Goal: Task Accomplishment & Management: Complete application form

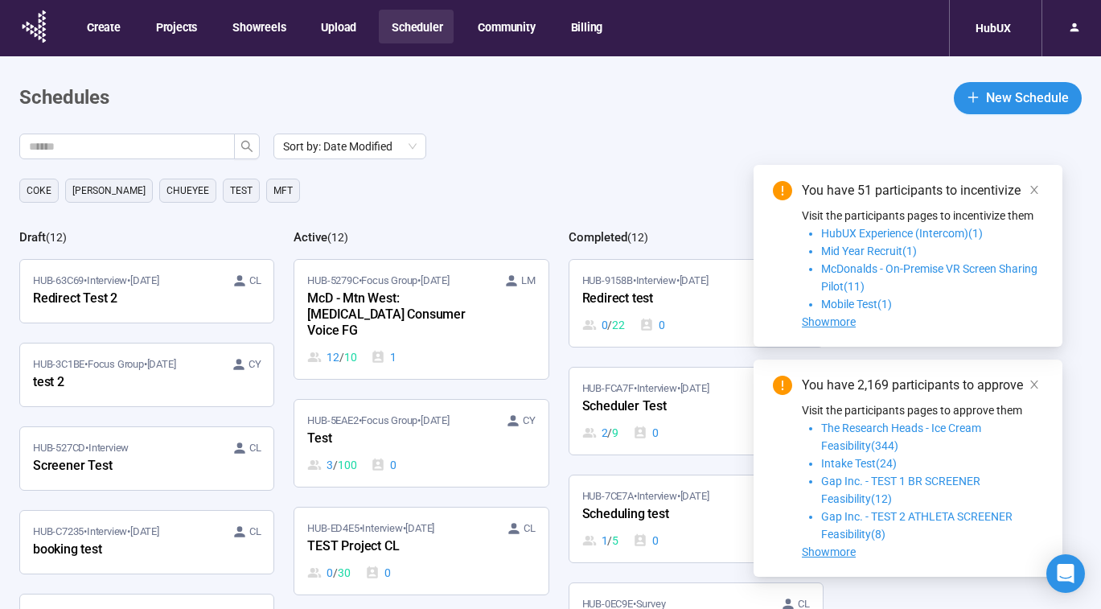
click at [252, 74] on main "Schedules New Schedule Sort by: Date Modified [PERSON_NAME] [PERSON_NAME] TEst …" at bounding box center [550, 368] width 1101 height 625
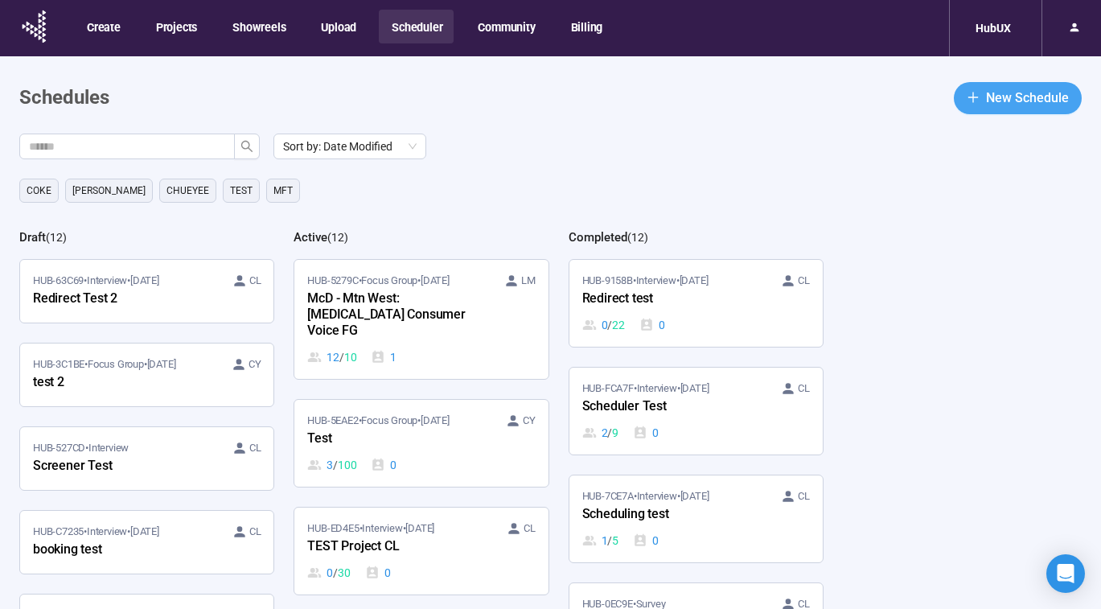
click at [1020, 97] on span "New Schedule" at bounding box center [1027, 98] width 83 height 20
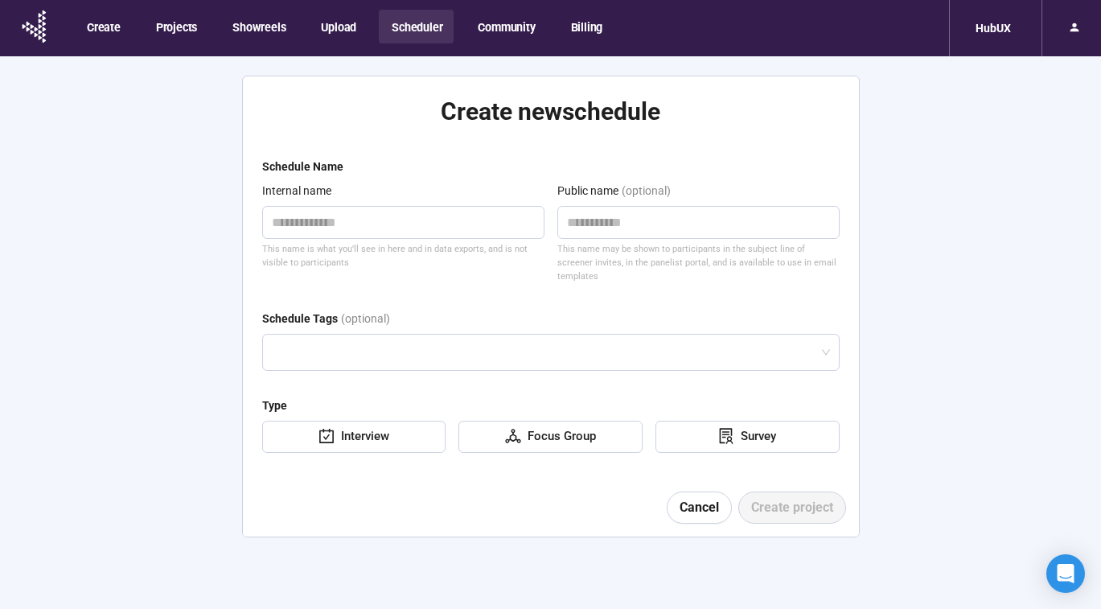
click at [421, 437] on div "Interview" at bounding box center [354, 437] width 184 height 32
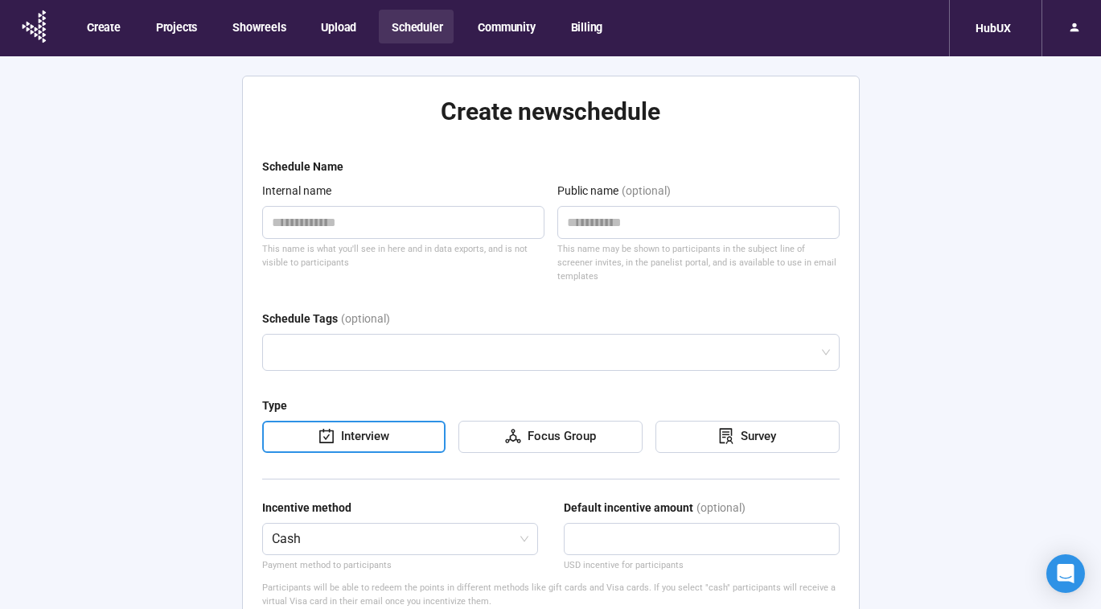
scroll to position [133, 0]
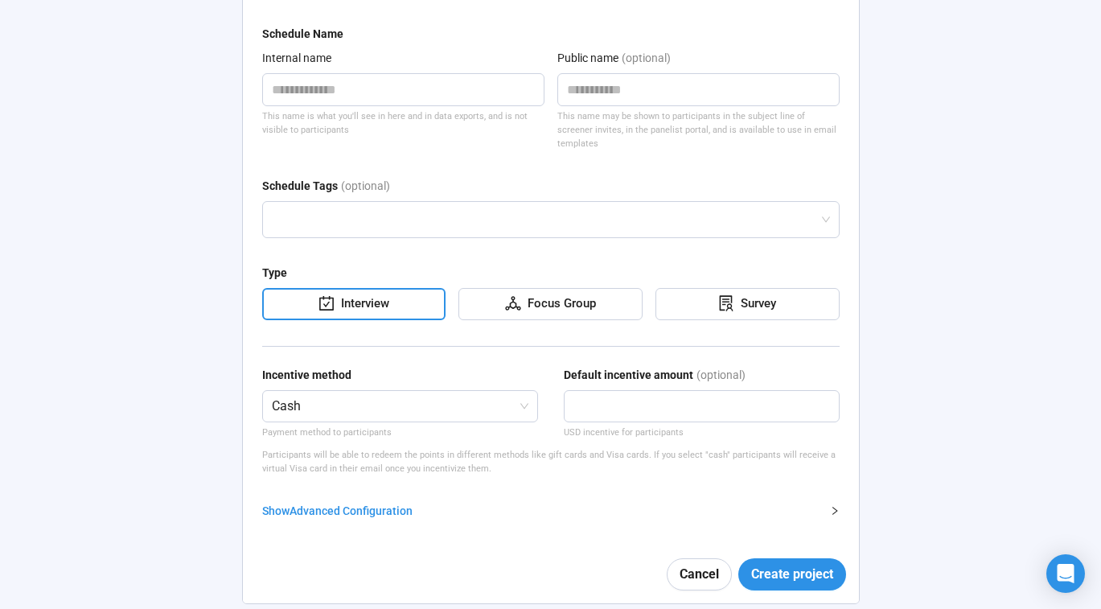
click at [388, 425] on p "Payment method to participants" at bounding box center [400, 432] width 276 height 14
click at [422, 401] on span "Cash" at bounding box center [400, 406] width 256 height 31
